Goal: Task Accomplishment & Management: Manage account settings

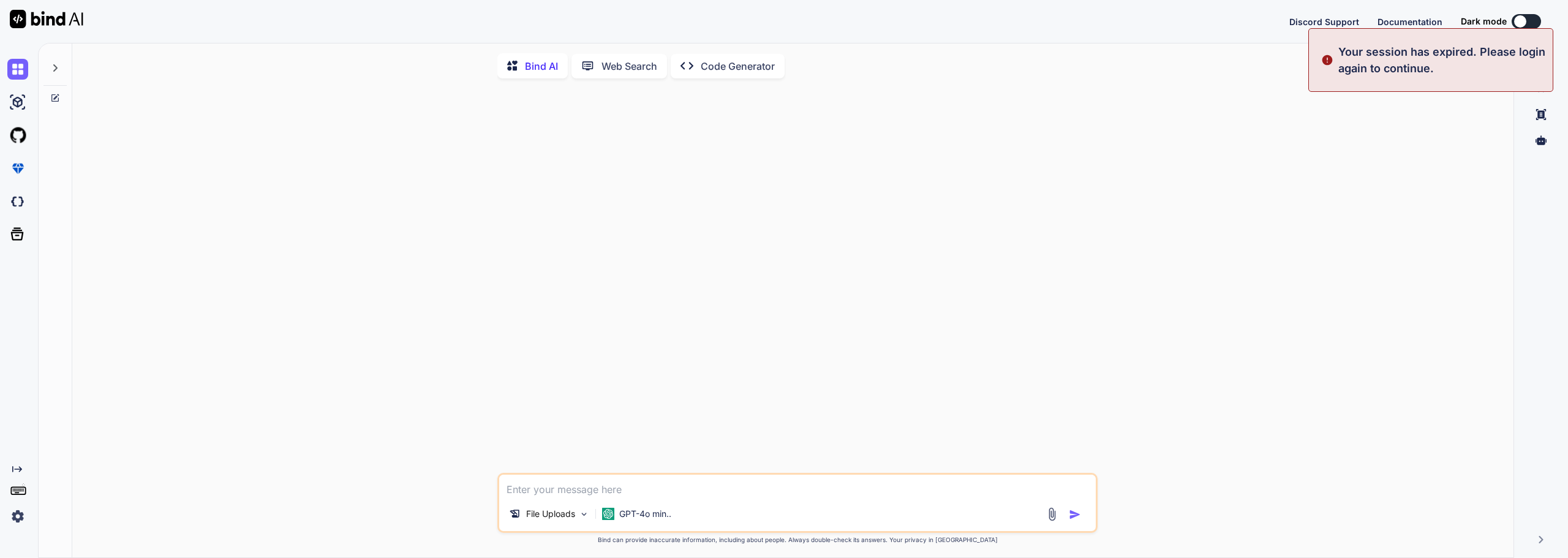
type textarea "x"
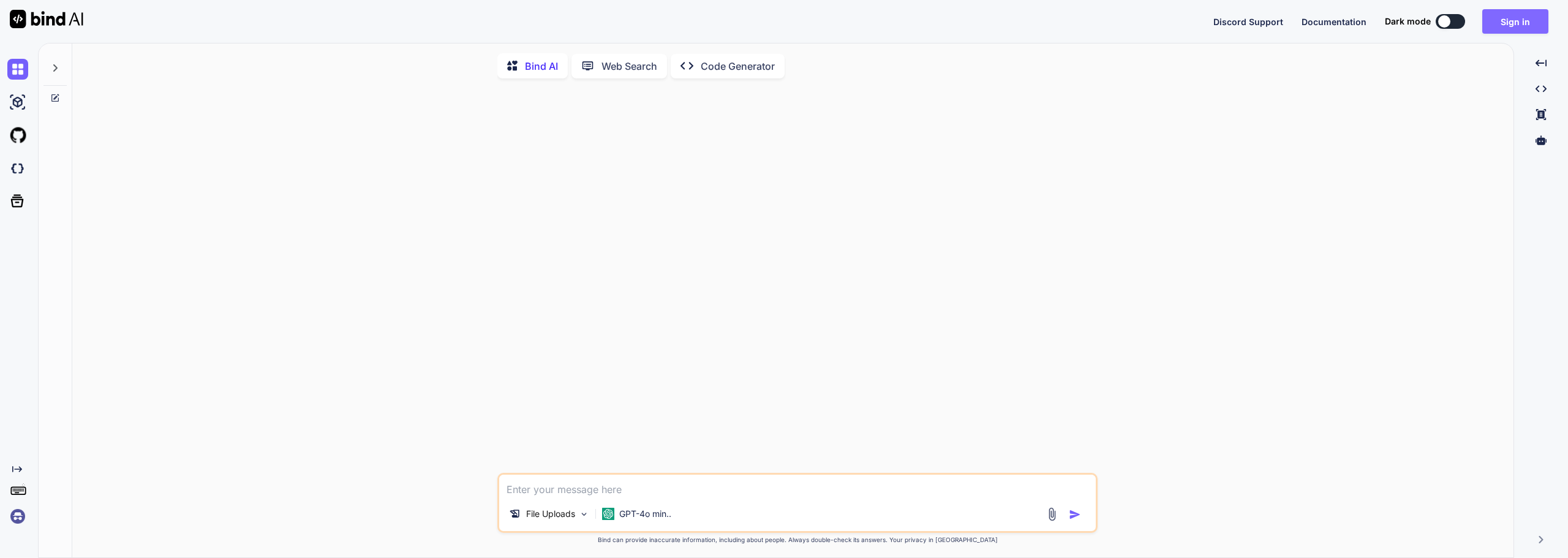
click at [1512, 27] on button "Sign in" at bounding box center [1515, 21] width 66 height 24
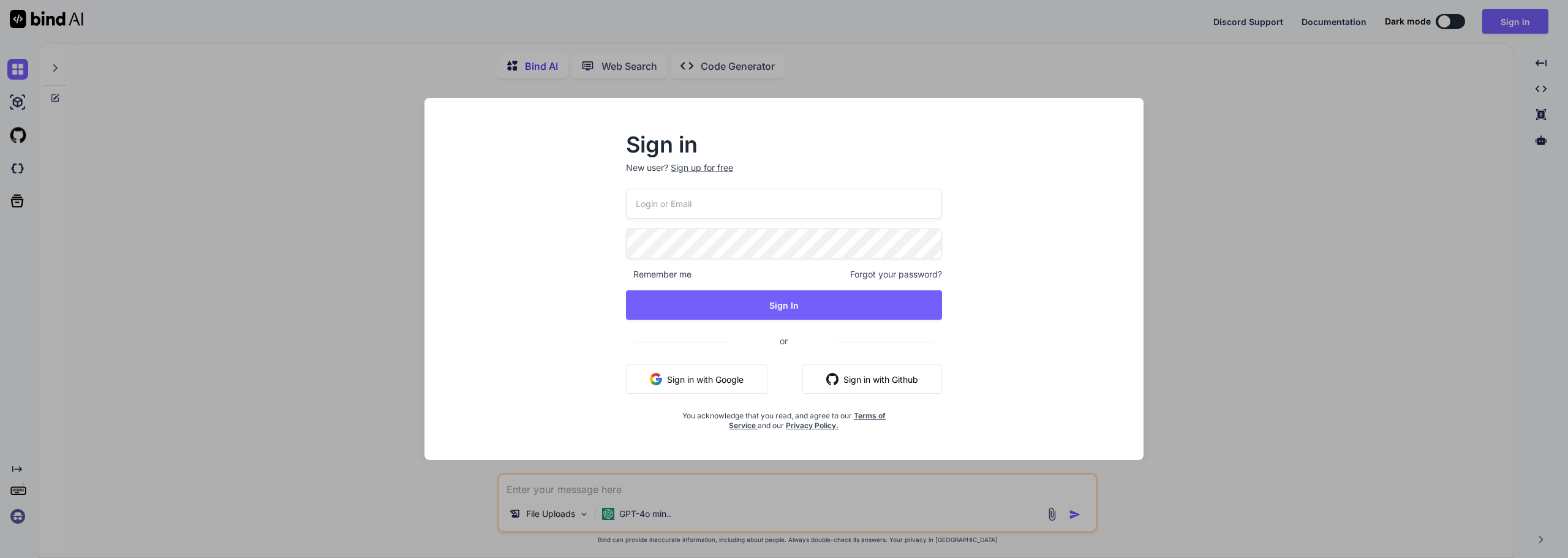
type input "[EMAIL_ADDRESS][DOMAIN_NAME]"
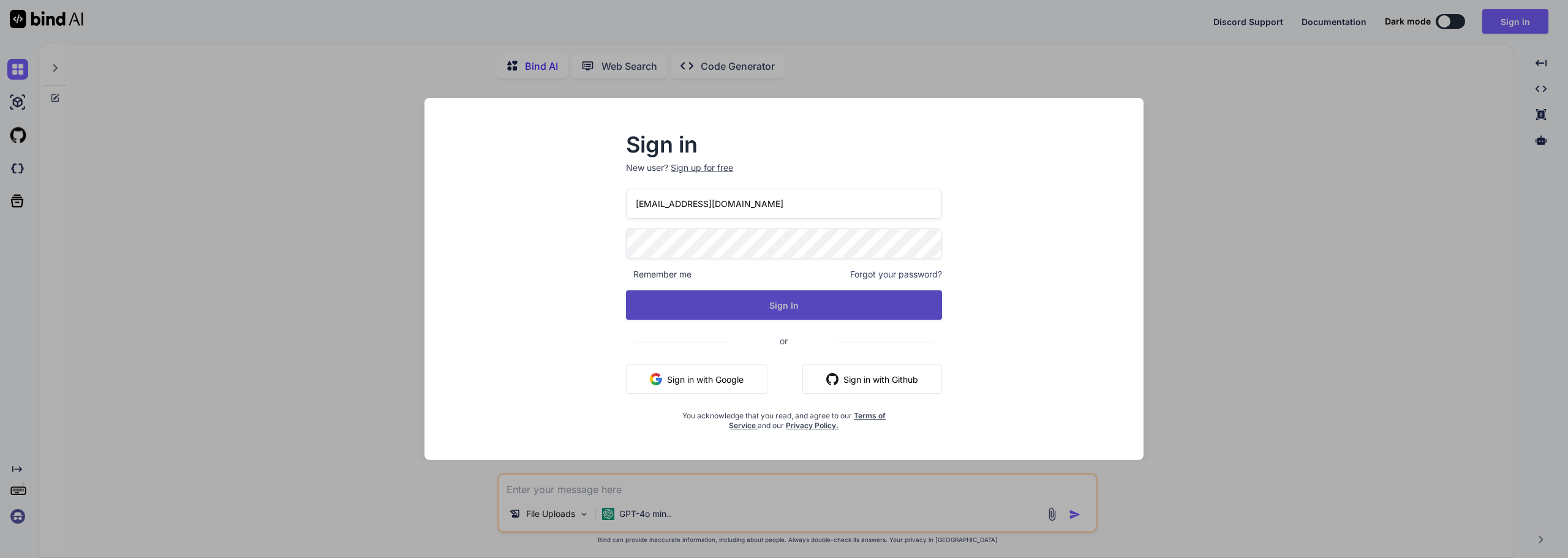
click at [770, 310] on button "Sign In" at bounding box center [784, 305] width 316 height 30
click at [734, 306] on button "Sign In" at bounding box center [784, 305] width 316 height 30
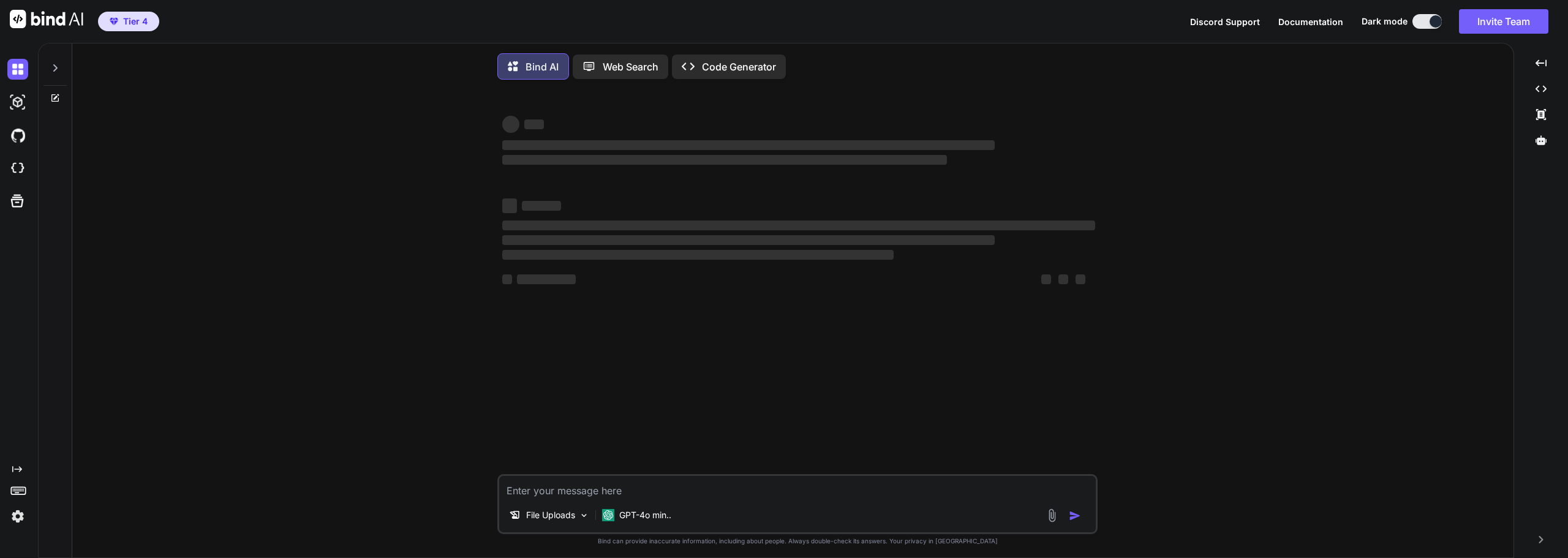
type textarea "x"
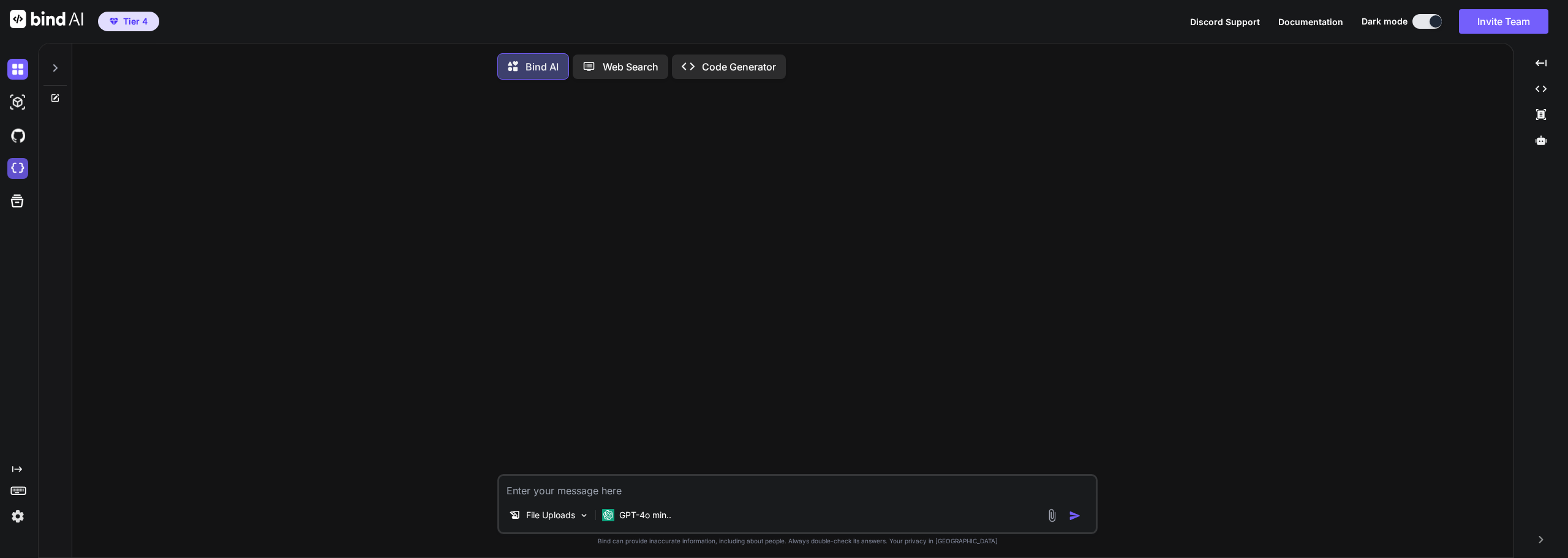
click at [21, 165] on img at bounding box center [17, 168] width 21 height 21
